Goal: Find specific page/section: Find specific page/section

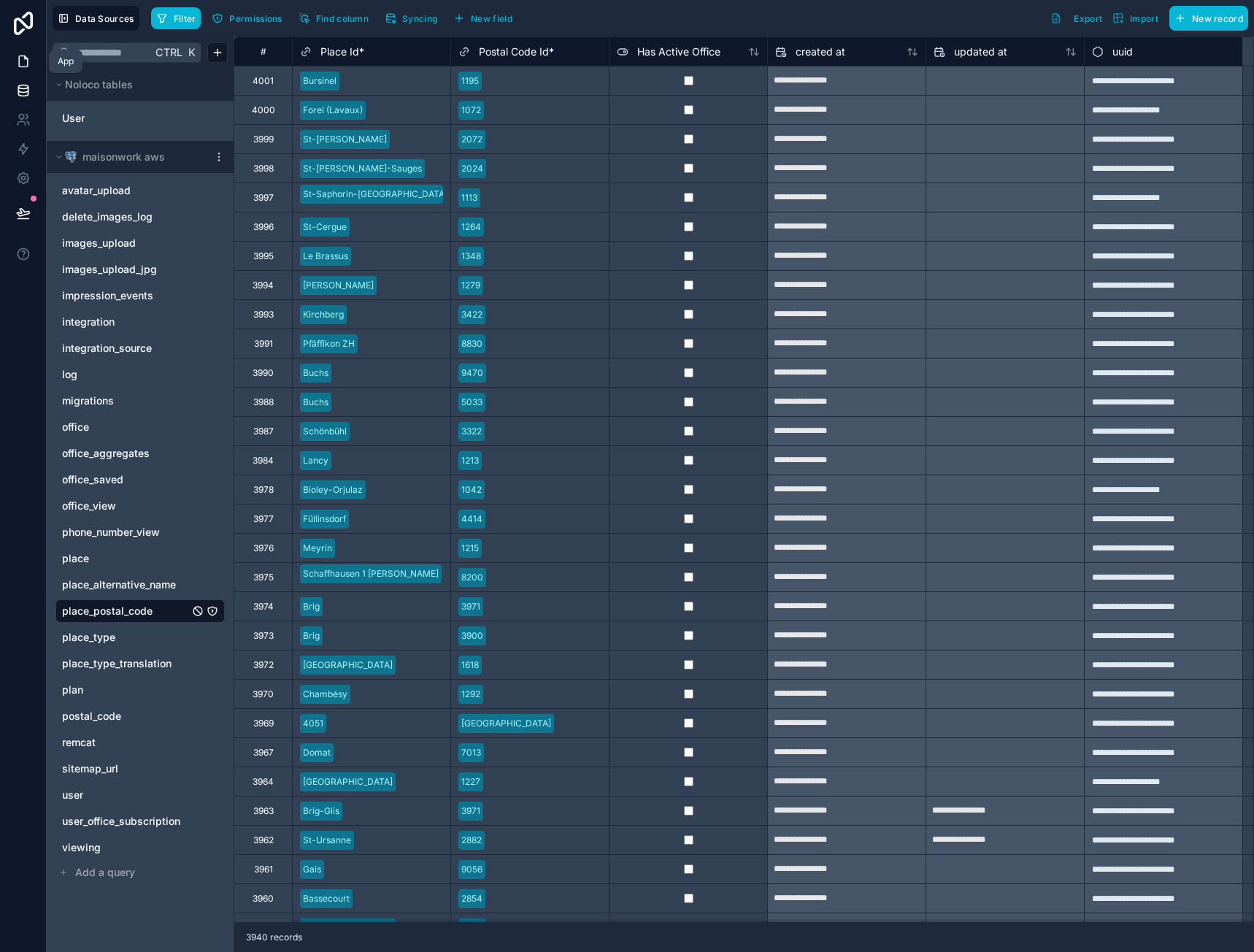
click at [17, 64] on icon at bounding box center [23, 61] width 15 height 15
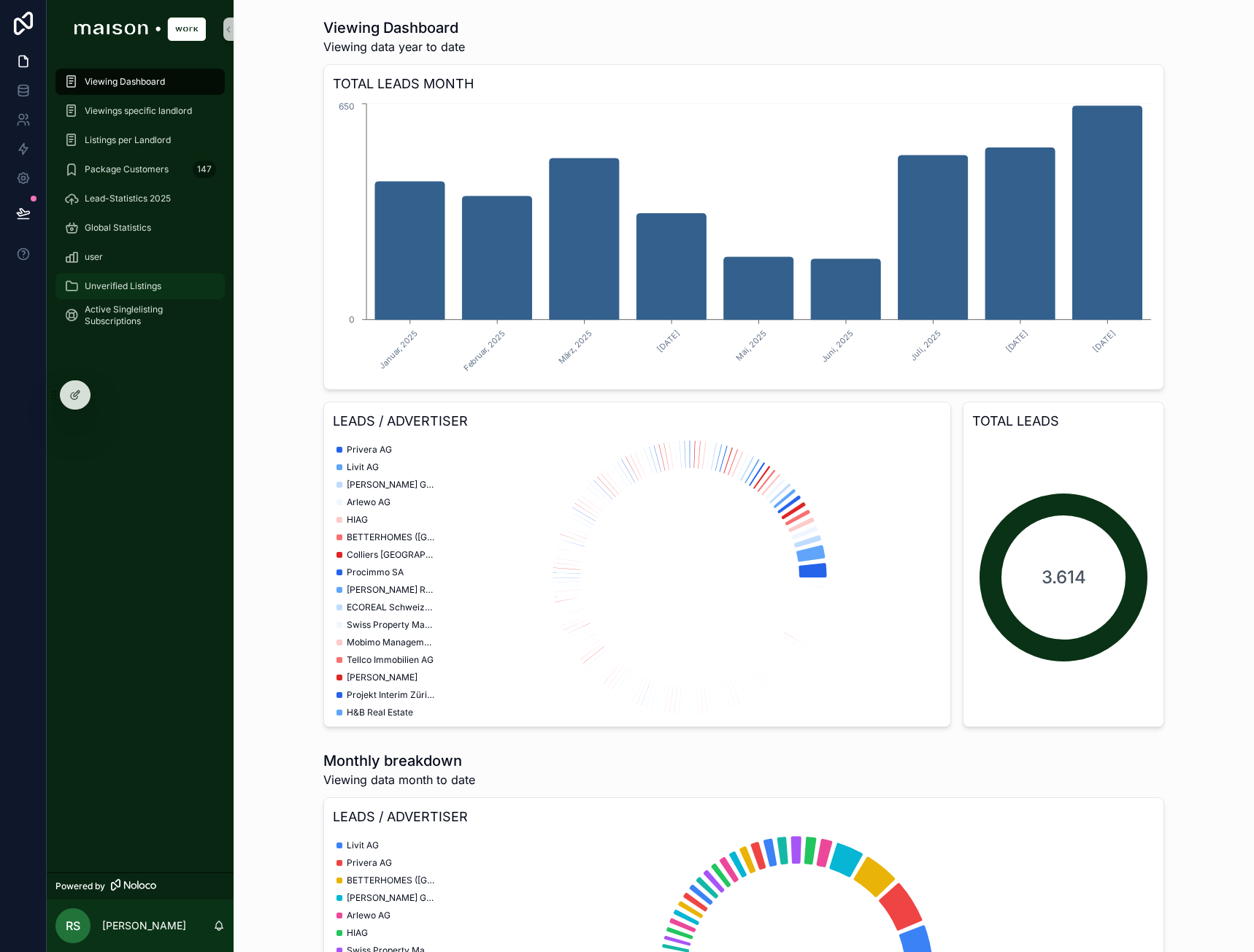
click at [68, 289] on icon "scrollable content" at bounding box center [72, 286] width 15 height 15
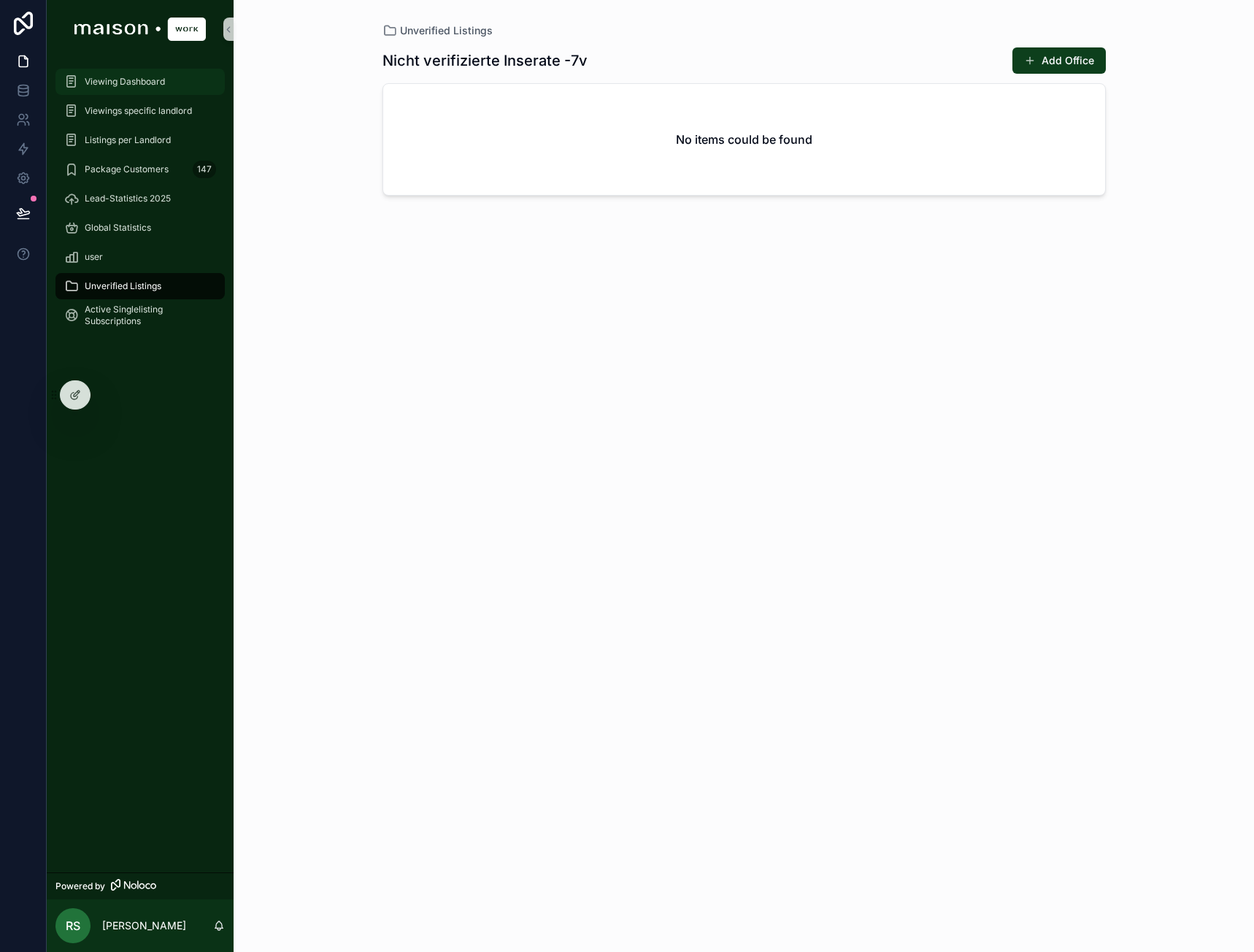
click at [141, 87] on span "Viewing Dashboard" at bounding box center [125, 82] width 80 height 12
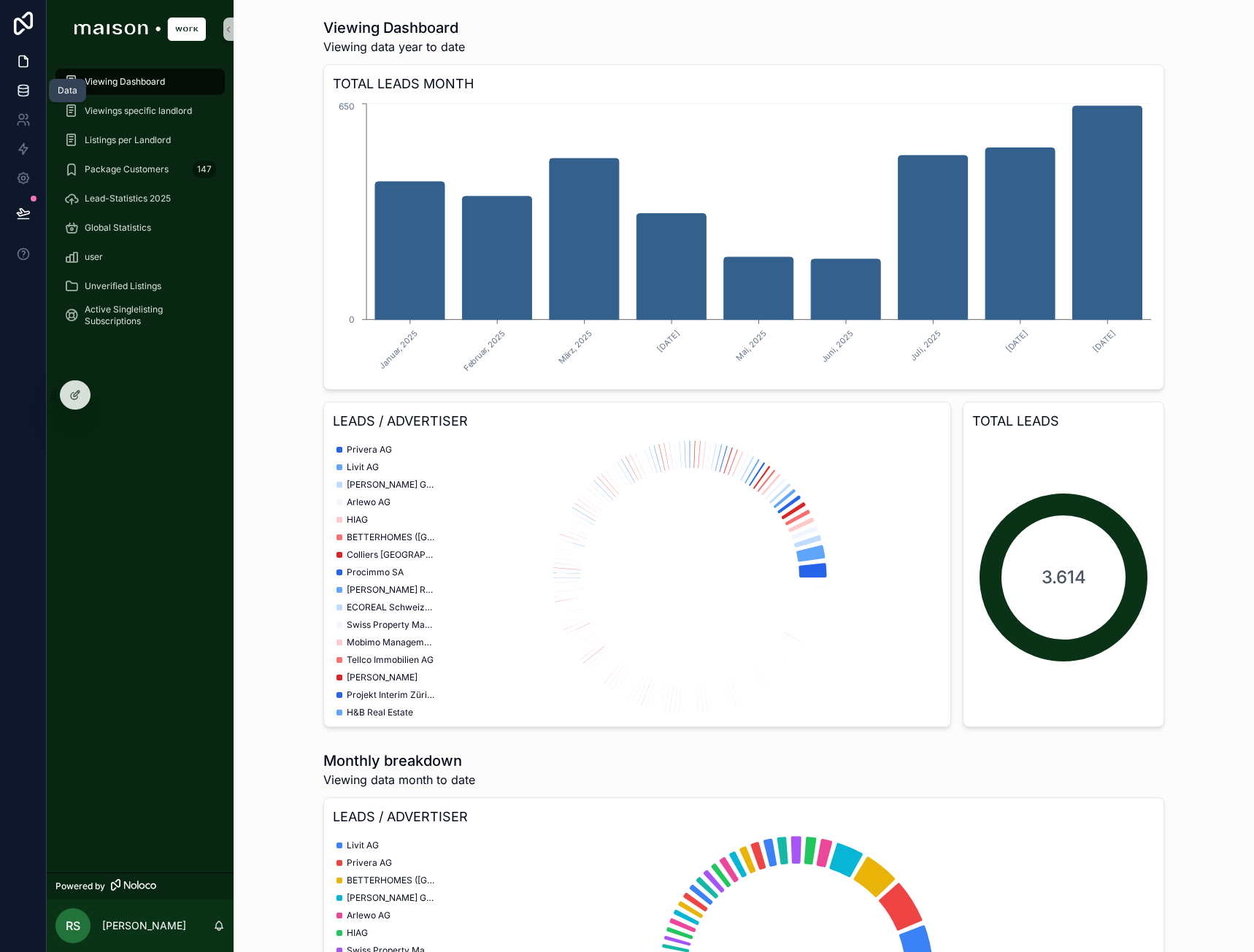
click at [27, 98] on link at bounding box center [23, 90] width 46 height 29
